Goal: Task Accomplishment & Management: Complete application form

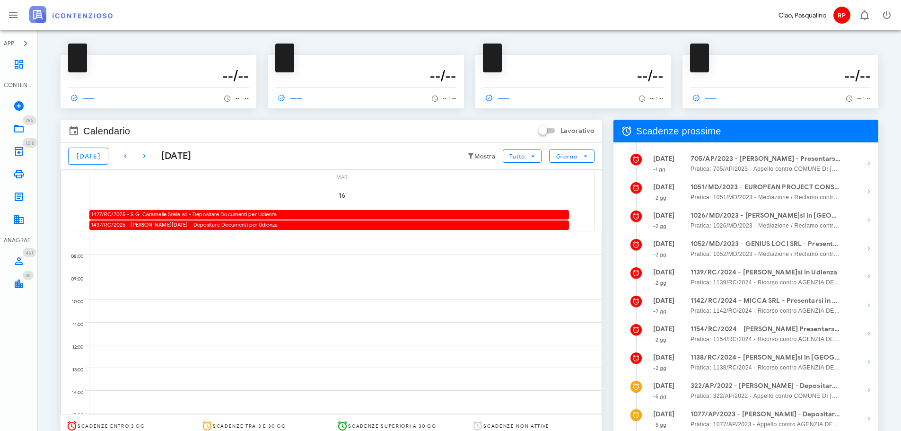
click at [199, 215] on div "1427/RC/2025 - S.G. Caramelle Stella srl - Depositare Documenti per Udienza" at bounding box center [329, 214] width 480 height 9
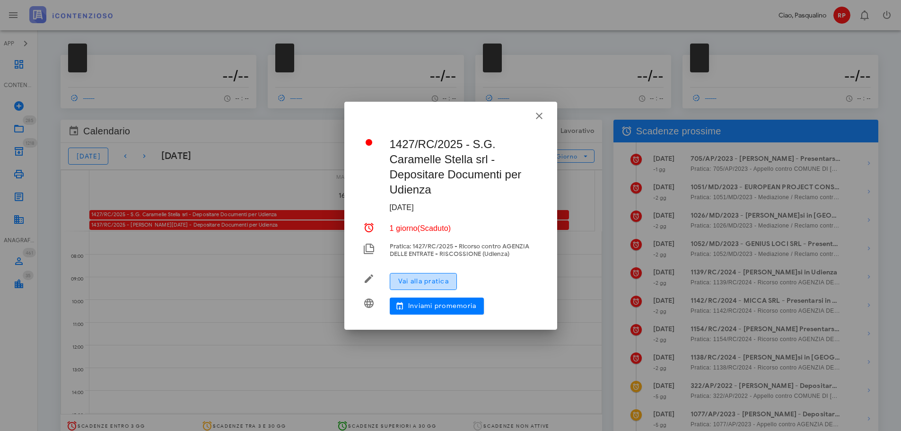
click at [411, 283] on span "Vai alla pratica" at bounding box center [423, 281] width 51 height 8
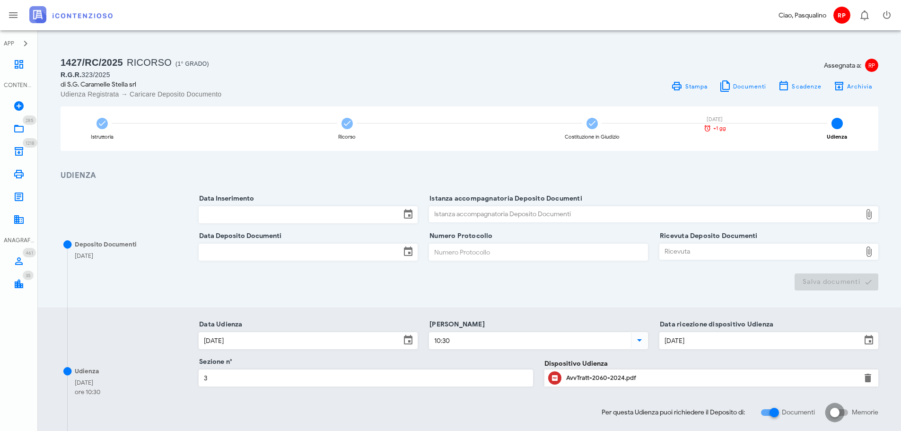
click at [836, 406] on div at bounding box center [835, 412] width 16 height 16
checkbox input "true"
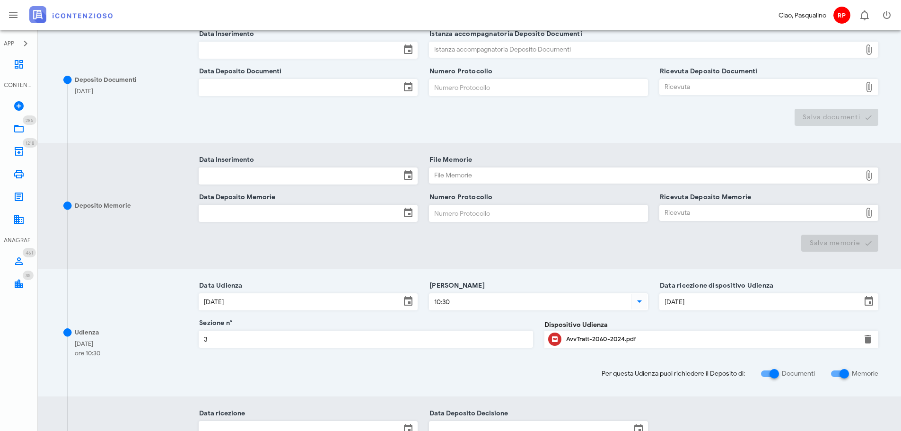
scroll to position [189, 0]
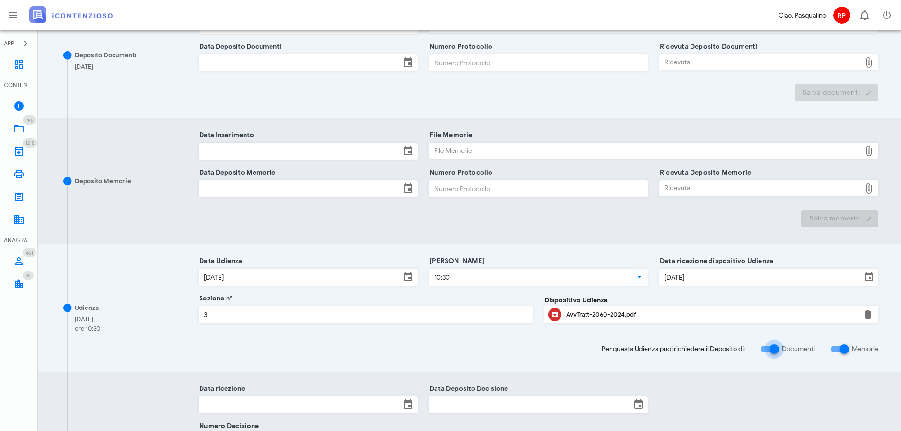
click at [778, 343] on div at bounding box center [774, 349] width 16 height 16
checkbox input "false"
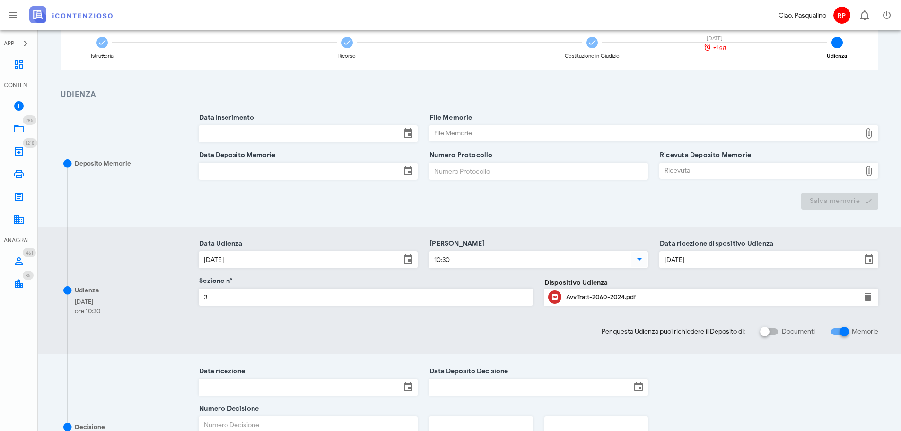
scroll to position [47, 0]
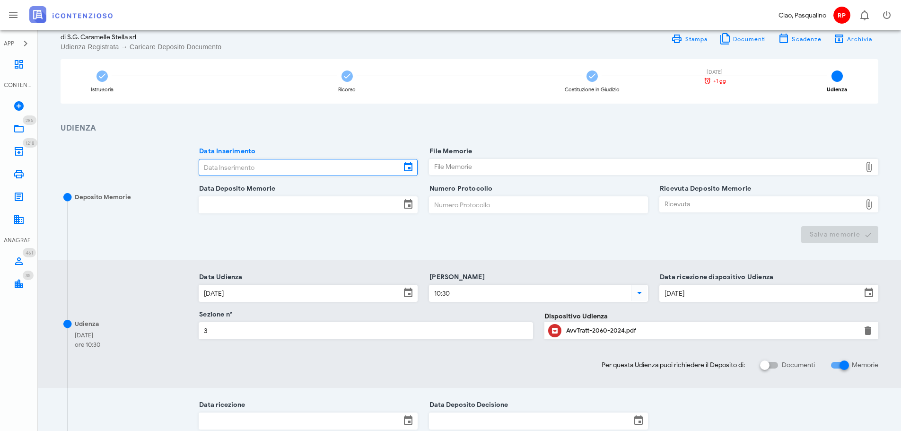
click at [301, 173] on input "Data Inserimento" at bounding box center [299, 167] width 201 height 16
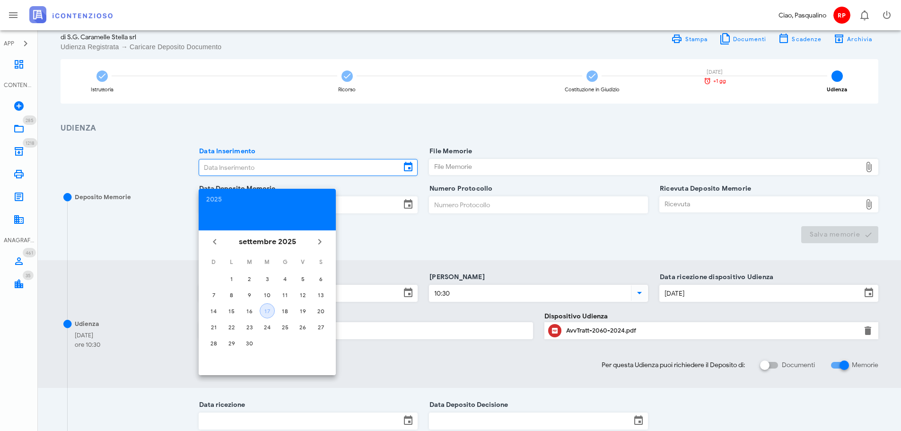
click at [271, 315] on button "17" at bounding box center [267, 310] width 15 height 15
type input "17/09/2025"
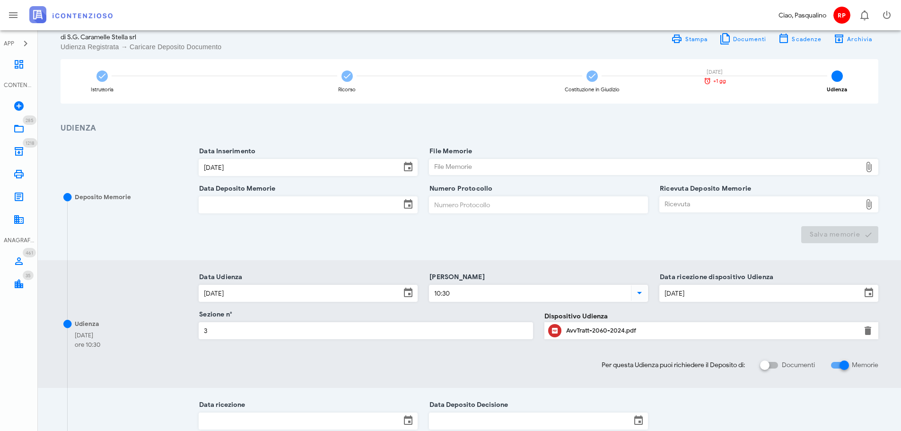
click at [532, 155] on div "File Memorie File Memorie" at bounding box center [653, 169] width 449 height 36
click at [533, 162] on div "File Memorie" at bounding box center [645, 166] width 432 height 15
type input "C:\fakepath\Memoria - SG CARAMELLE STELLA SRL RGR 323 2025.pdf"
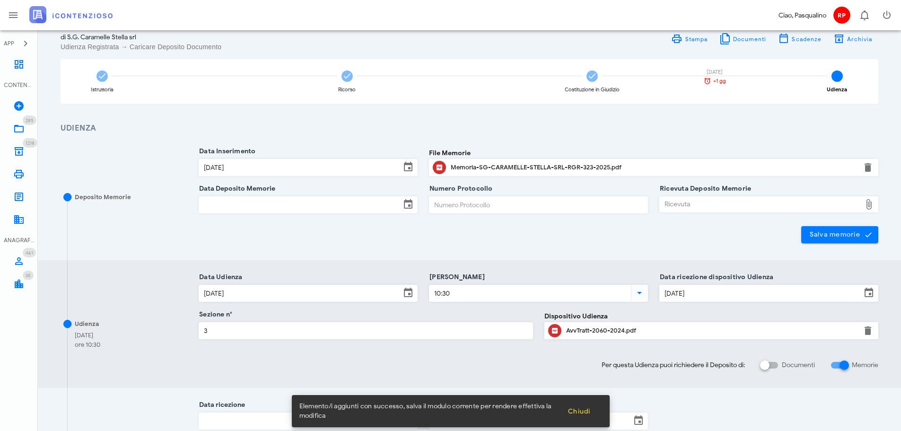
click at [328, 215] on div at bounding box center [308, 218] width 219 height 7
click at [324, 212] on input "Data Deposito Memorie" at bounding box center [299, 205] width 201 height 16
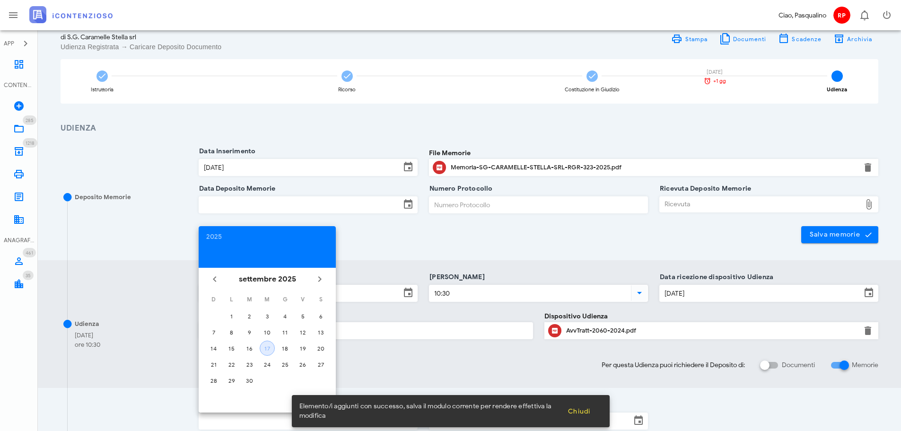
click at [271, 350] on div "17" at bounding box center [267, 348] width 14 height 7
type input "17/09/2025"
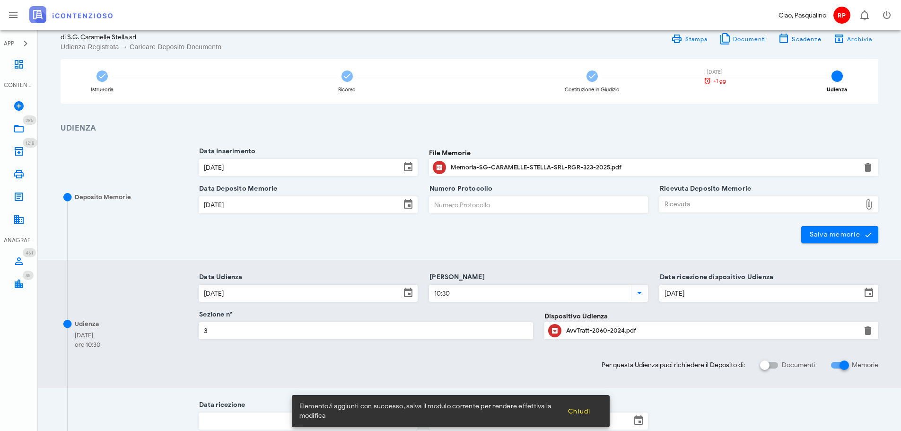
click at [488, 210] on input "Numero Protocollo" at bounding box center [538, 205] width 218 height 16
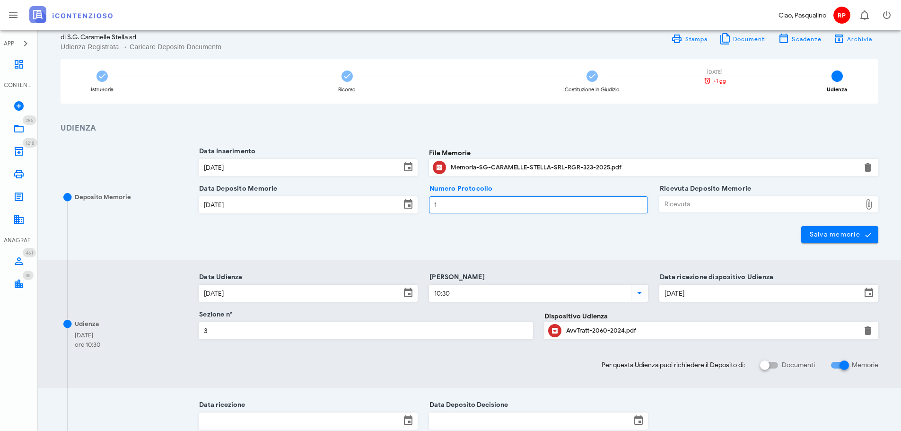
type input "1"
click at [682, 208] on div "Ricevuta" at bounding box center [760, 204] width 201 height 15
type input "C:\fakepath\NIR_D-3666123-2025.pdf"
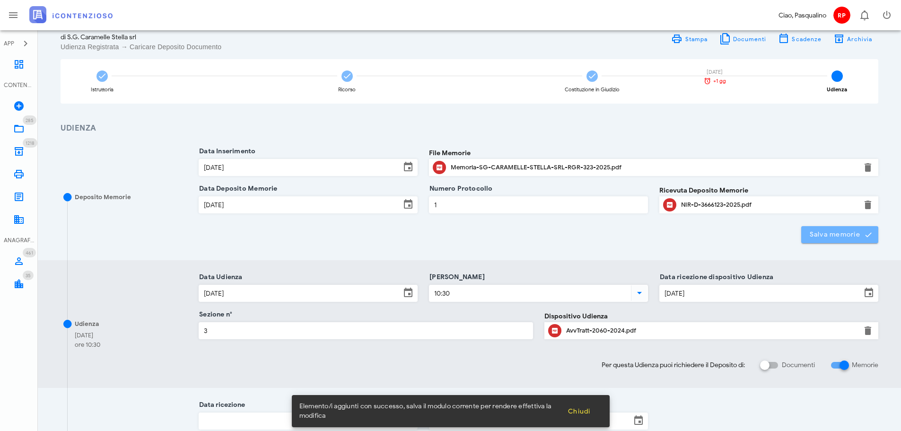
click at [811, 228] on button "Salva memorie" at bounding box center [839, 234] width 77 height 17
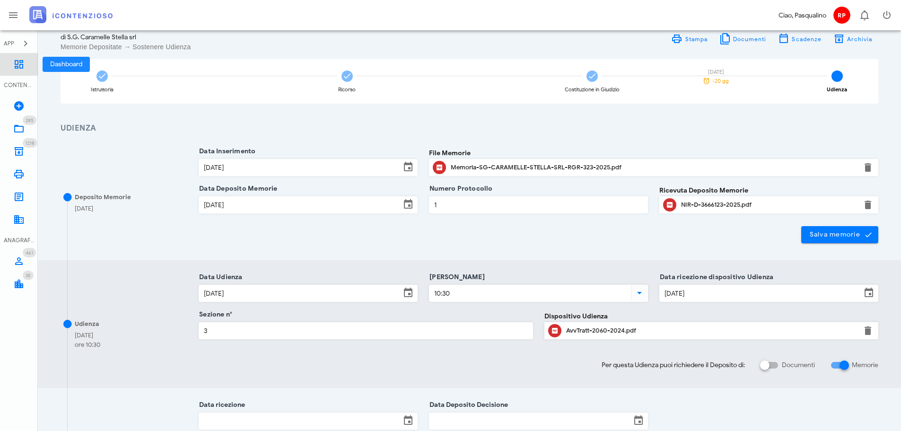
click at [2, 59] on link "Dashboard" at bounding box center [19, 64] width 38 height 23
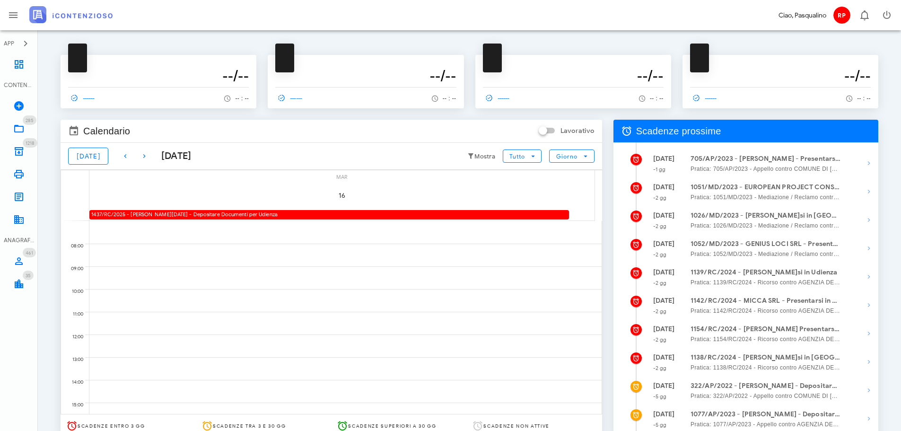
click at [272, 217] on div "1437/RC/2025 - [PERSON_NAME][DATE] - Depositare Documenti per Udienza" at bounding box center [329, 214] width 480 height 9
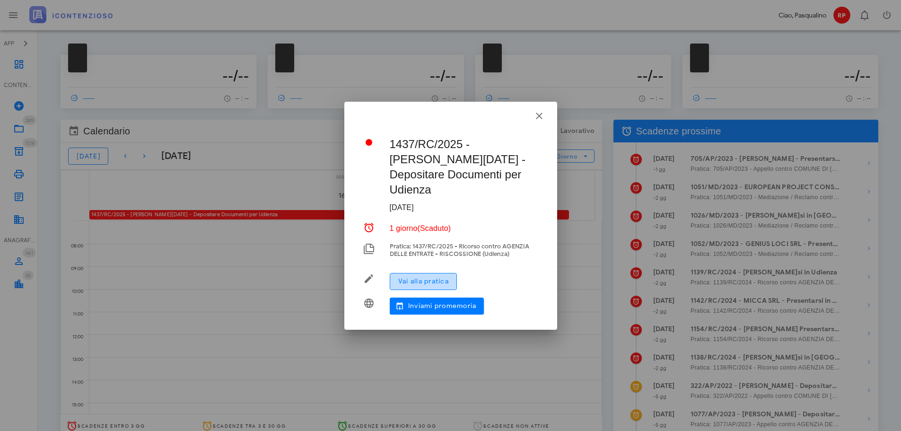
click at [437, 277] on span "Vai alla pratica" at bounding box center [423, 281] width 51 height 8
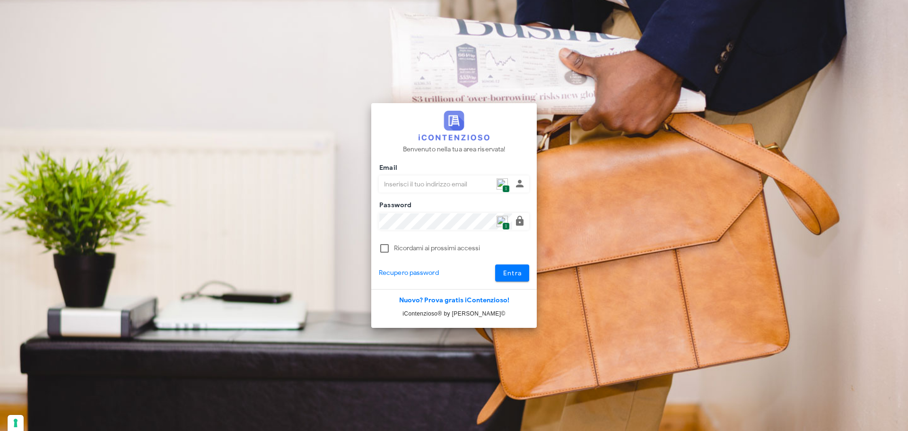
click at [504, 185] on span "1" at bounding box center [505, 189] width 7 height 8
type input "p.rizza@studioassociatoadrev.it"
click at [533, 281] on div "Entra" at bounding box center [502, 272] width 68 height 17
click at [523, 280] on button "Entra" at bounding box center [512, 272] width 35 height 17
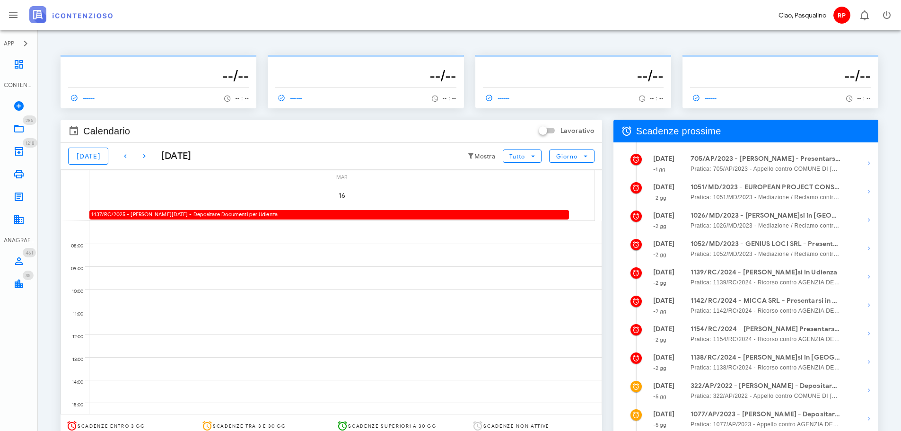
click at [238, 213] on div "1437/RC/2025 - [PERSON_NAME][DATE] - Depositare Documenti per Udienza" at bounding box center [329, 214] width 480 height 9
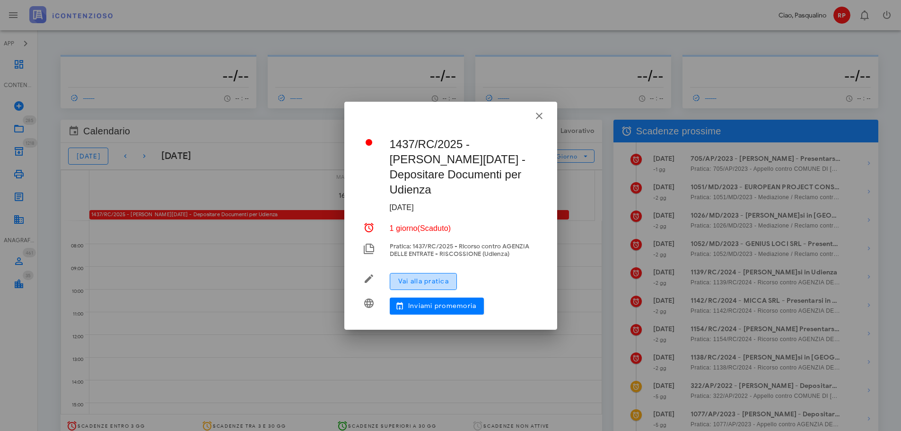
click at [399, 273] on button "Vai alla pratica" at bounding box center [423, 281] width 67 height 17
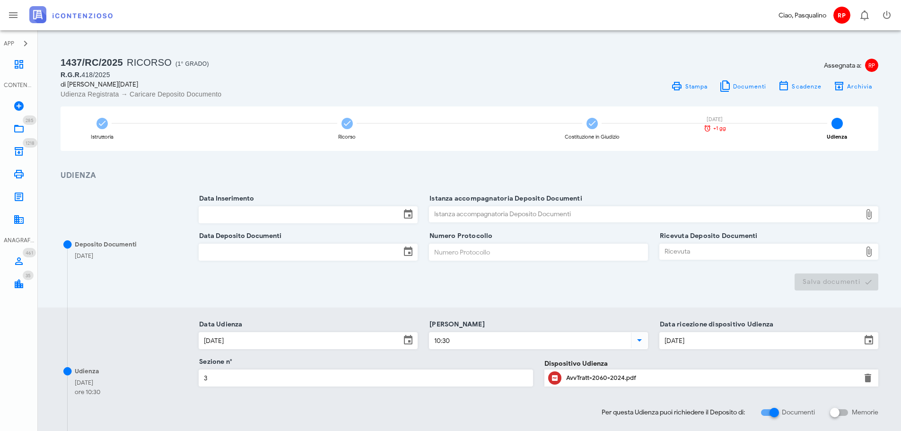
click at [265, 204] on div "Data Inserimento" at bounding box center [308, 217] width 219 height 37
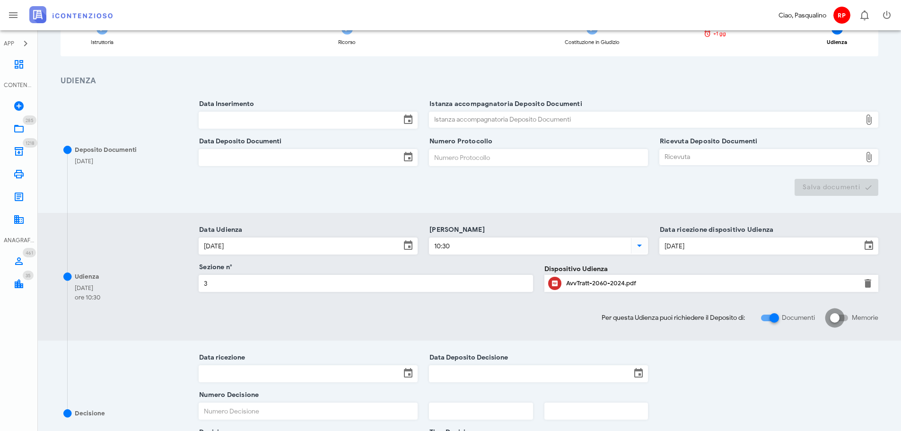
click at [837, 314] on div at bounding box center [835, 318] width 16 height 16
checkbox input "true"
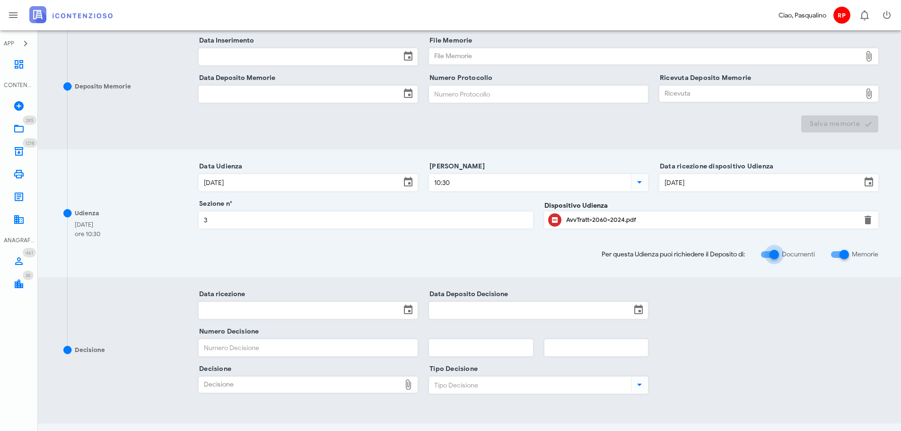
click at [772, 253] on div at bounding box center [774, 254] width 16 height 16
checkbox input "false"
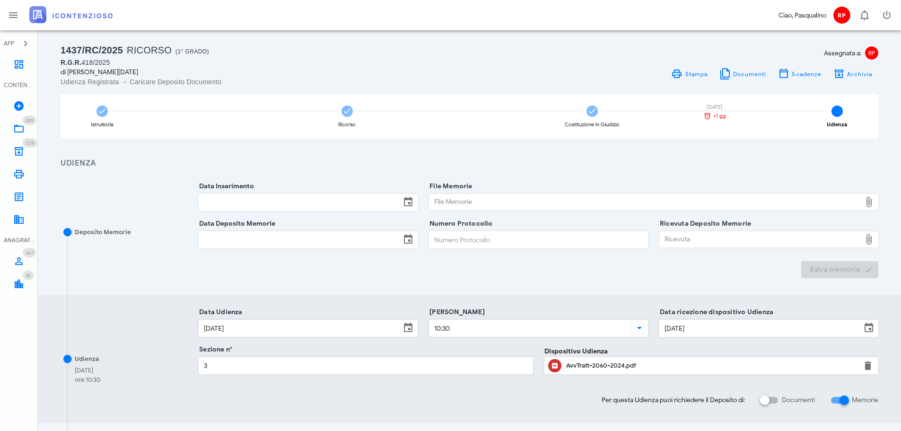
scroll to position [11, 0]
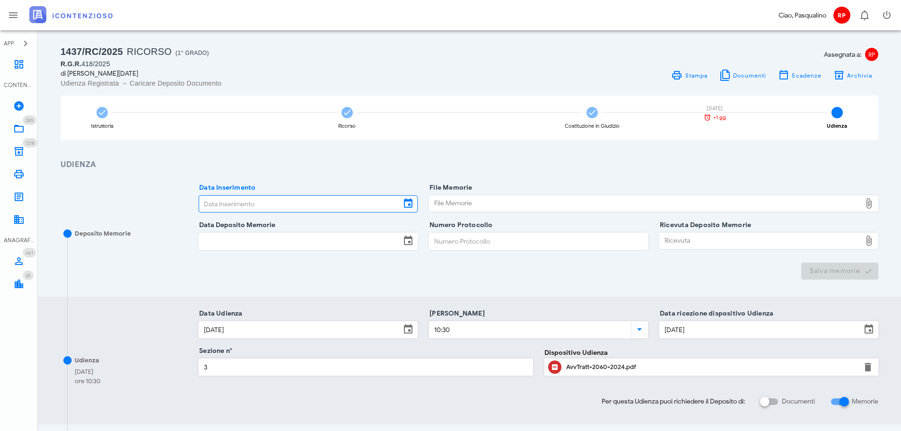
click at [293, 201] on input "Data Inserimento" at bounding box center [299, 204] width 201 height 16
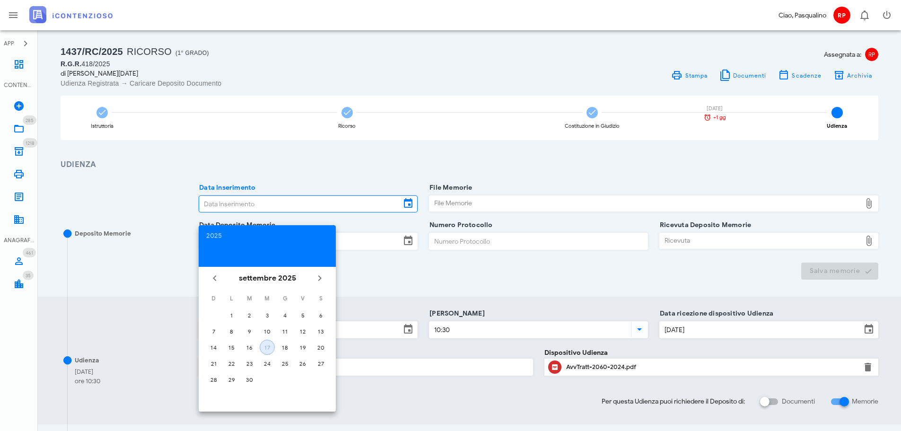
click at [265, 354] on button "17" at bounding box center [267, 347] width 15 height 15
type input "17/09/2025"
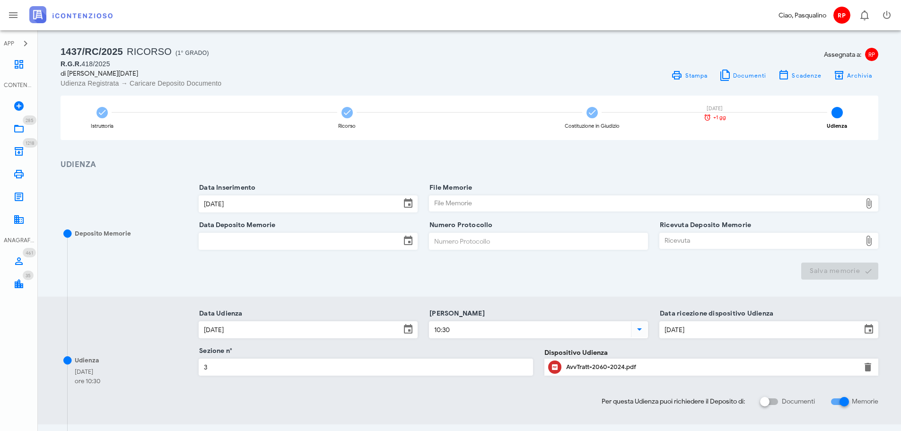
click at [481, 196] on div "File Memorie" at bounding box center [645, 203] width 432 height 15
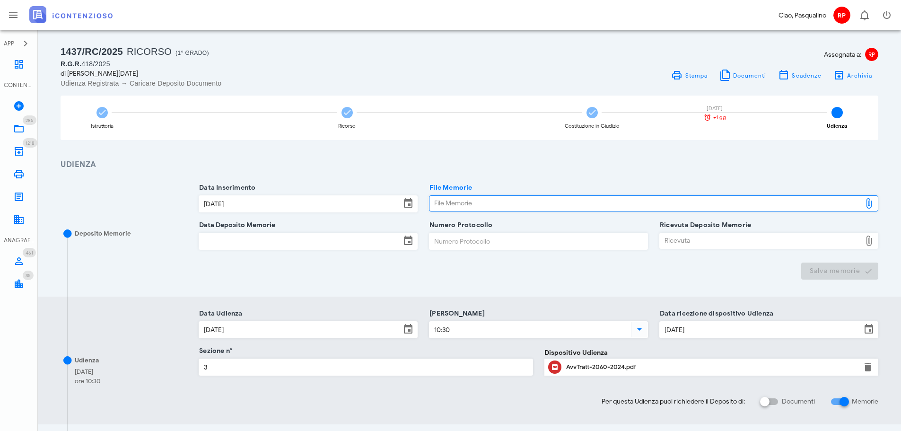
type input "C:\fakepath\MEMORIA - DI NATALE DANIELA RGR 418 2025.pdf"
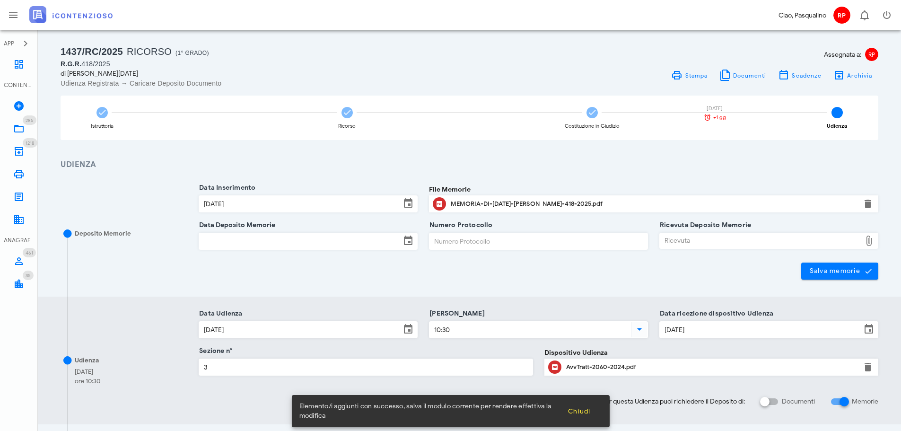
click at [254, 236] on input "Data Deposito Memorie" at bounding box center [299, 241] width 201 height 16
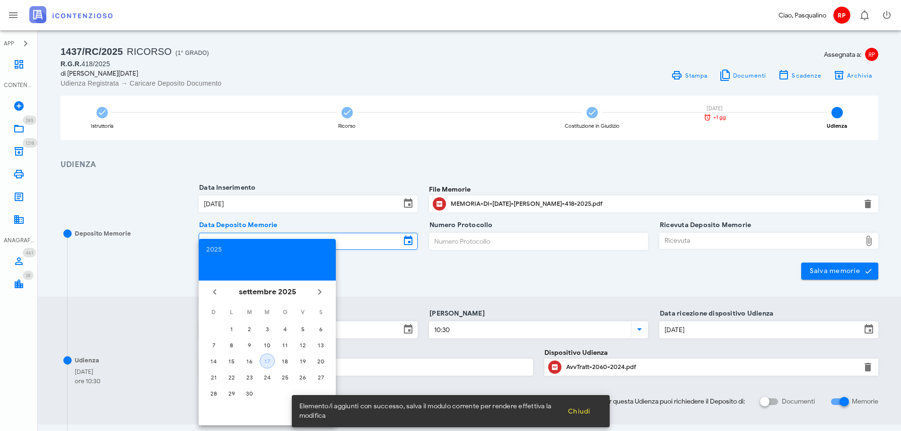
click at [269, 357] on button "17" at bounding box center [267, 360] width 15 height 15
type input "17/09/2025"
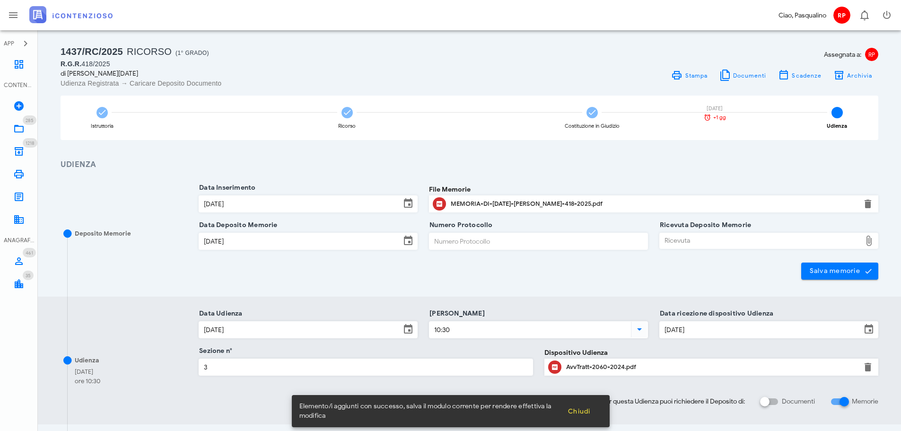
click at [454, 245] on input "Numero Protocollo" at bounding box center [538, 241] width 218 height 16
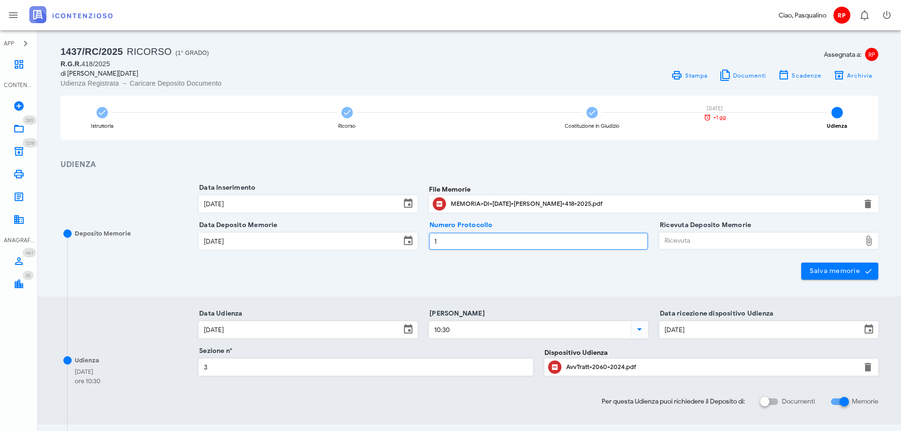
type input "1"
click at [797, 236] on div "Ricevuta" at bounding box center [760, 240] width 201 height 15
type input "C:\fakepath\NIR_D-3666181-2025.pdf"
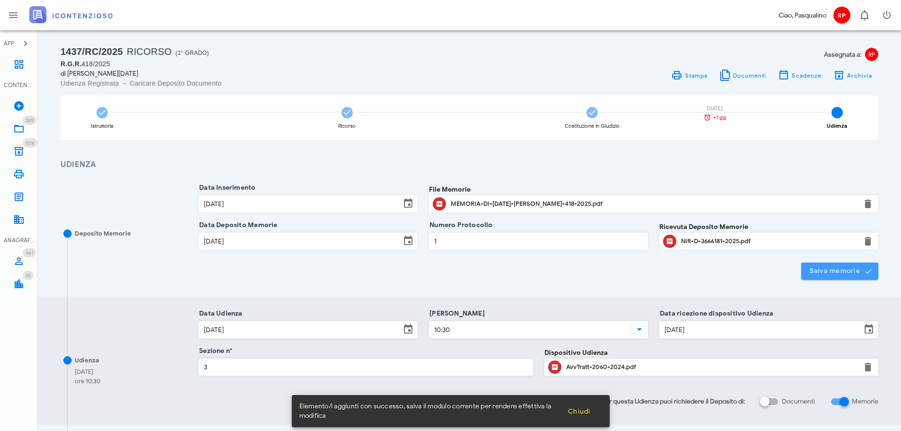
click at [804, 279] on button "Salva memorie" at bounding box center [839, 270] width 77 height 17
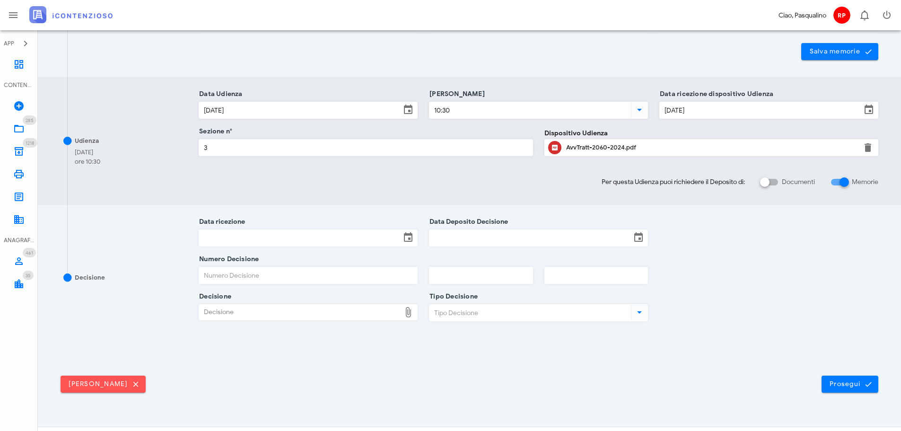
scroll to position [247, 0]
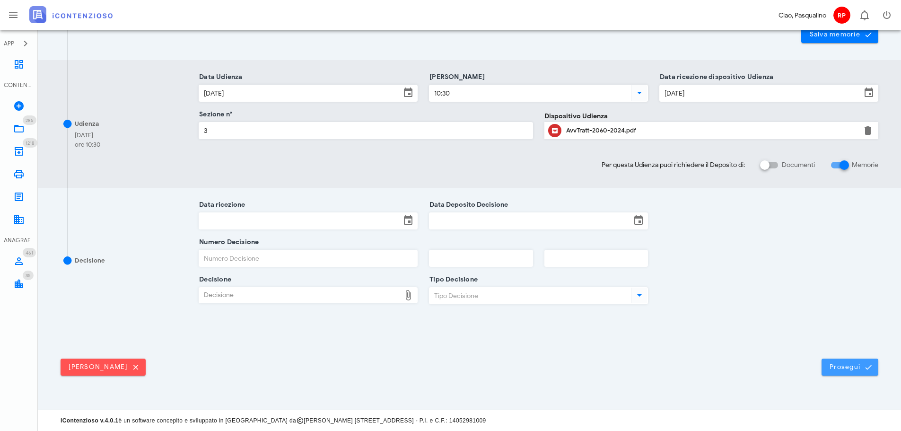
click at [860, 367] on span "Prosegui" at bounding box center [850, 367] width 42 height 9
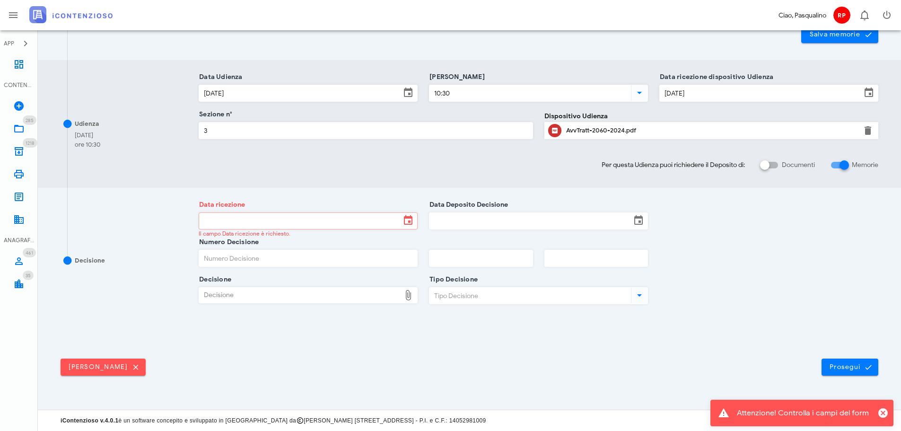
scroll to position [0, 0]
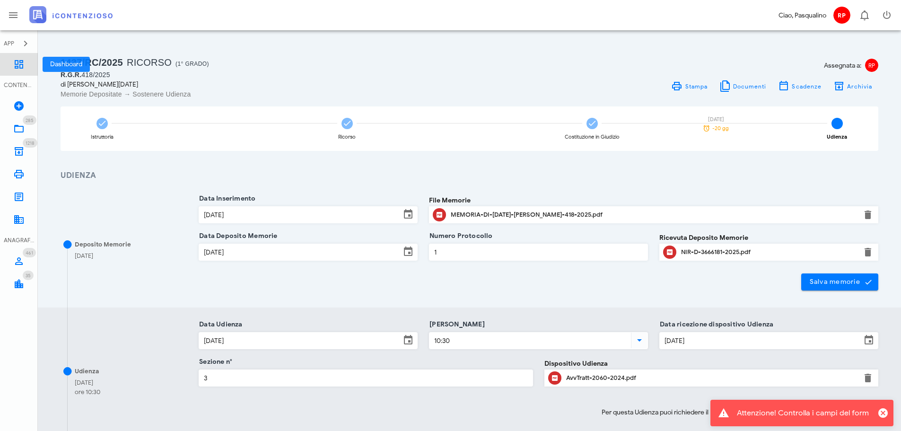
click at [17, 70] on icon at bounding box center [18, 64] width 11 height 11
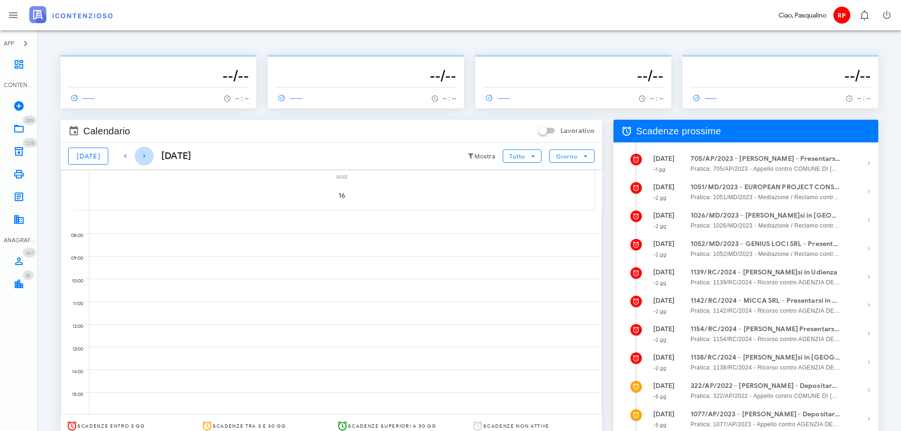
click at [142, 155] on icon "button" at bounding box center [144, 155] width 11 height 11
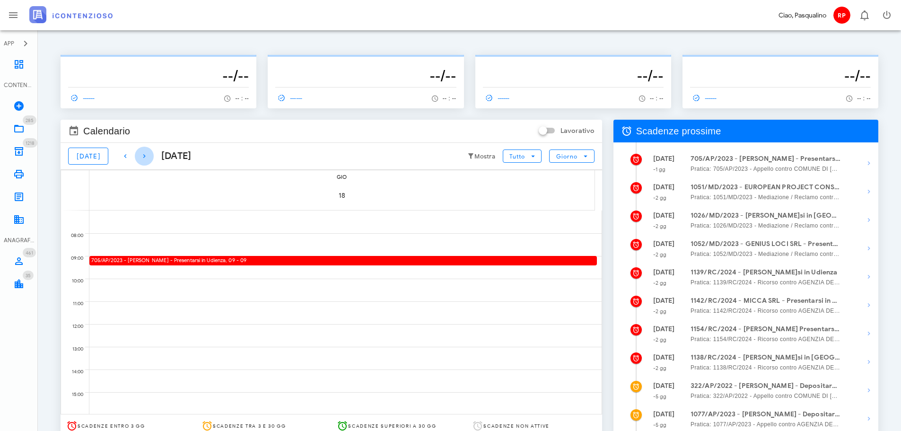
click at [142, 155] on icon "button" at bounding box center [144, 155] width 11 height 11
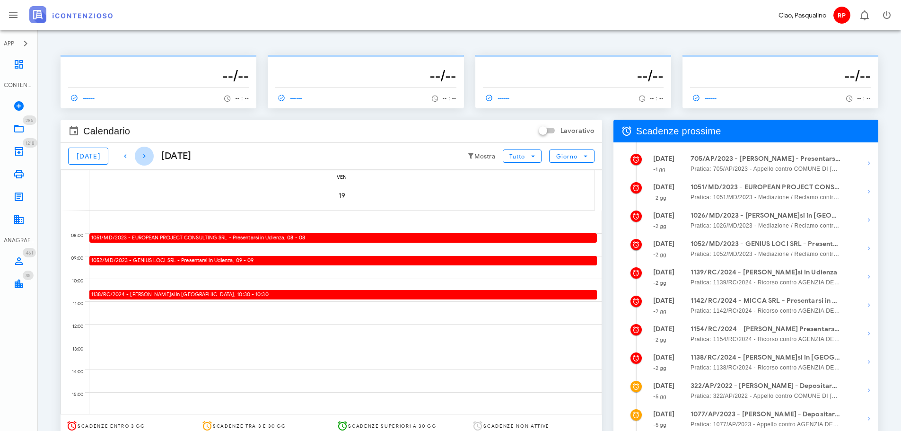
click at [142, 155] on icon "button" at bounding box center [144, 155] width 11 height 11
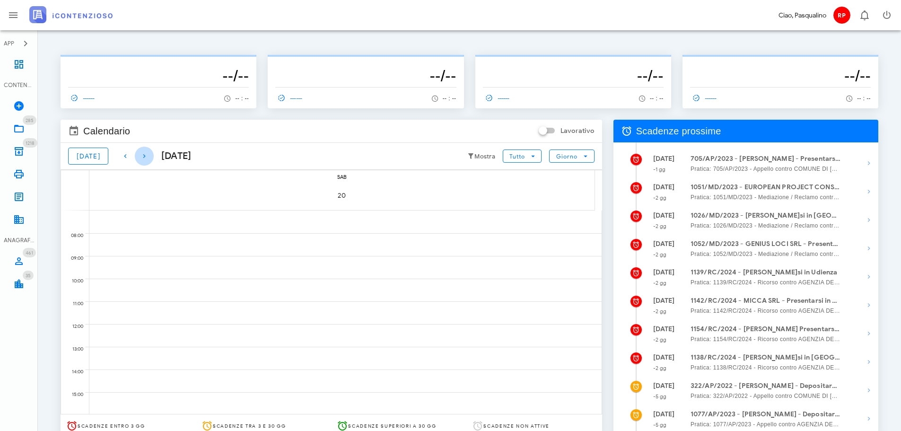
click at [142, 155] on icon "button" at bounding box center [144, 155] width 11 height 11
